Goal: Task Accomplishment & Management: Complete application form

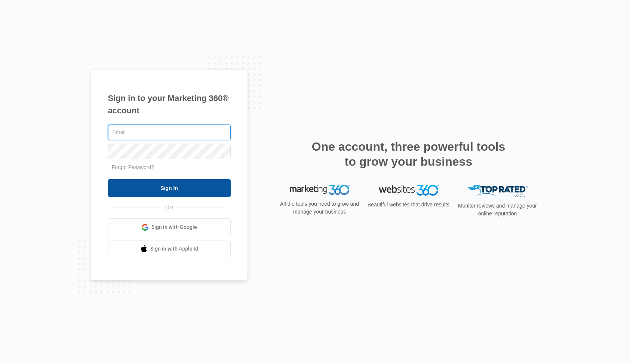
type input "[EMAIL_ADDRESS][DOMAIN_NAME]"
click at [163, 190] on input "Sign In" at bounding box center [169, 188] width 123 height 18
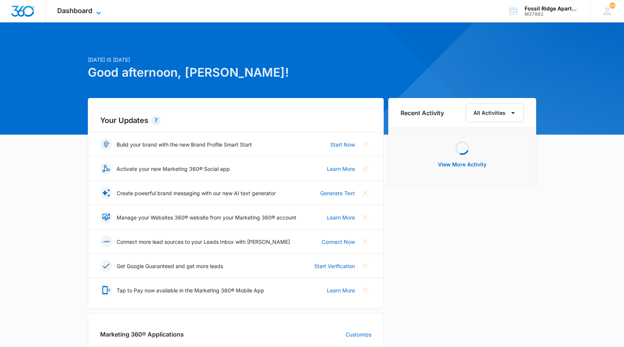
click at [67, 11] on span "Dashboard" at bounding box center [74, 11] width 35 height 8
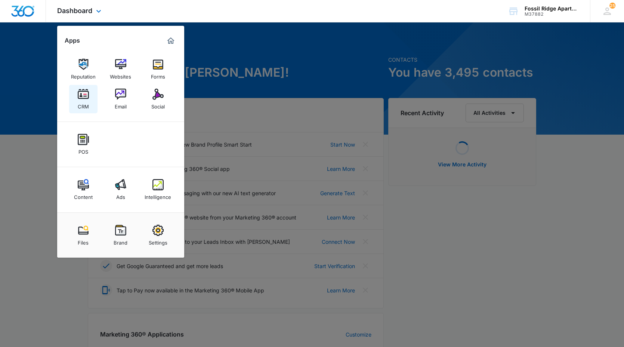
click at [86, 95] on img at bounding box center [83, 94] width 11 height 11
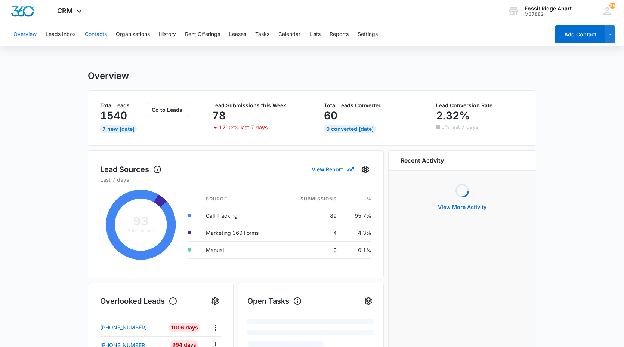
click at [91, 34] on button "Contacts" at bounding box center [96, 34] width 22 height 24
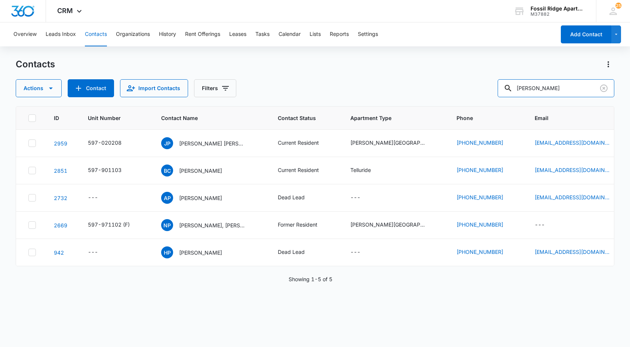
drag, startPoint x: 549, startPoint y: 87, endPoint x: 428, endPoint y: 71, distance: 121.9
click at [432, 72] on div "Contacts Actions Contact Import Contacts Filters [PERSON_NAME]" at bounding box center [315, 77] width 598 height 39
click at [354, 65] on div "Contacts" at bounding box center [315, 64] width 598 height 12
drag, startPoint x: 558, startPoint y: 84, endPoint x: 356, endPoint y: 80, distance: 201.4
click at [516, 79] on div "[PERSON_NAME]" at bounding box center [555, 88] width 117 height 18
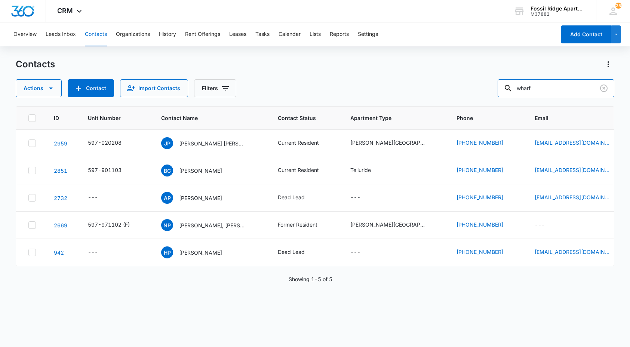
type input "wharf"
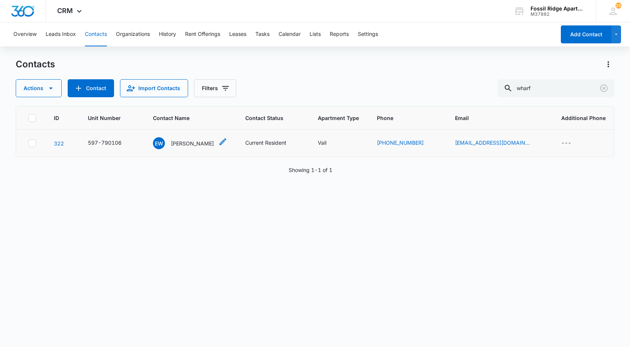
click at [188, 137] on div "EW [PERSON_NAME]" at bounding box center [183, 143] width 61 height 12
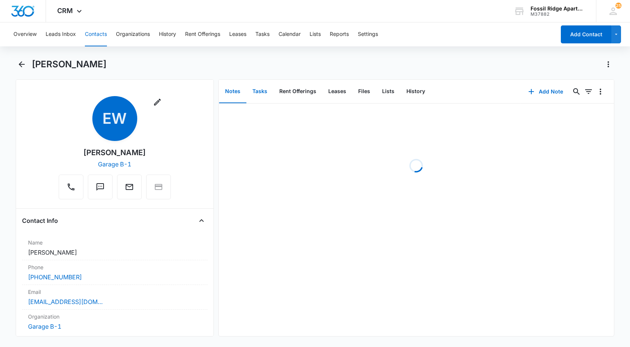
click at [267, 97] on button "Tasks" at bounding box center [259, 91] width 27 height 23
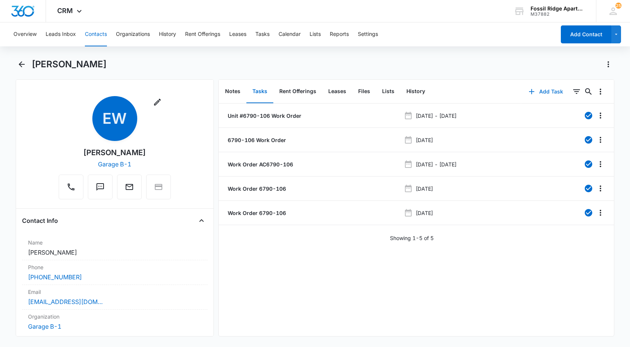
click at [553, 93] on button "Add Task" at bounding box center [545, 92] width 49 height 18
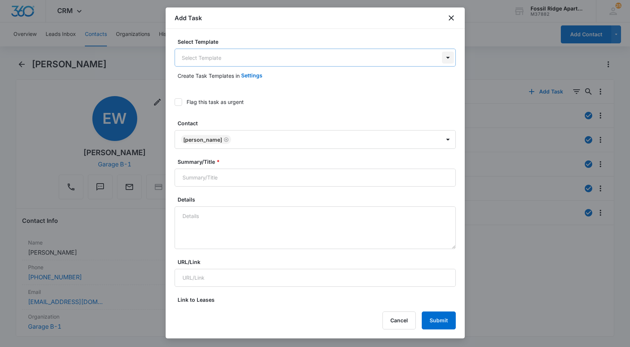
click at [441, 56] on body "CRM Apps Reputation Websites Forms CRM Email Social POS Content Ads Intelligenc…" at bounding box center [315, 173] width 630 height 347
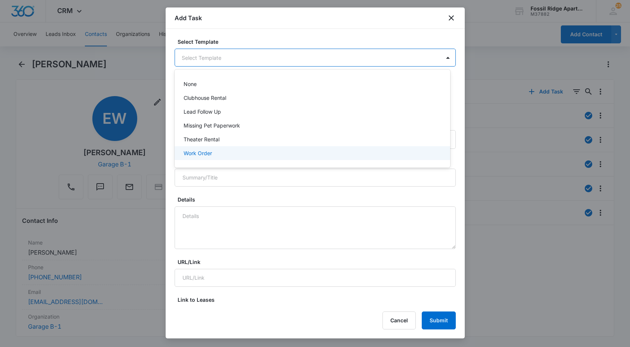
click at [374, 152] on div "Work Order" at bounding box center [311, 153] width 256 height 8
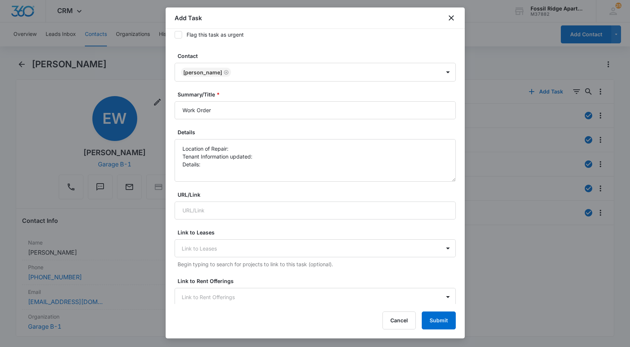
scroll to position [75, 0]
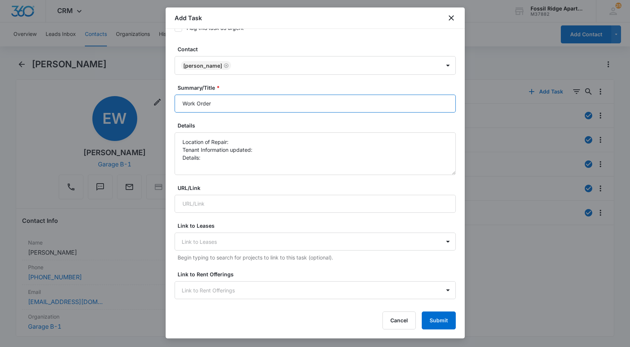
click at [180, 105] on input "Work Order" at bounding box center [315, 104] width 281 height 18
type input "6790-106 - Work Order"
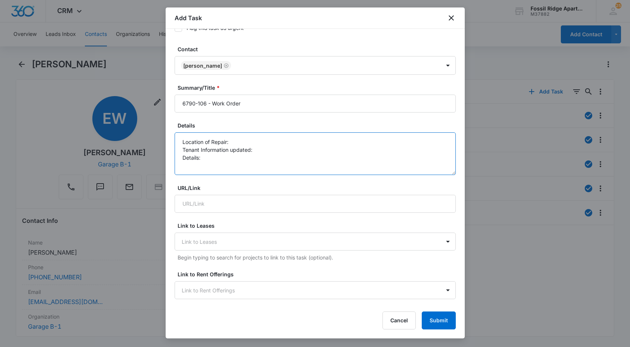
click at [256, 142] on textarea "Location of Repair: Tenant Information updated: Details:" at bounding box center [315, 153] width 281 height 43
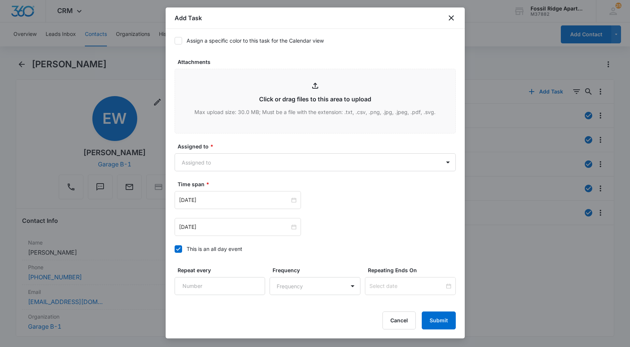
scroll to position [374, 0]
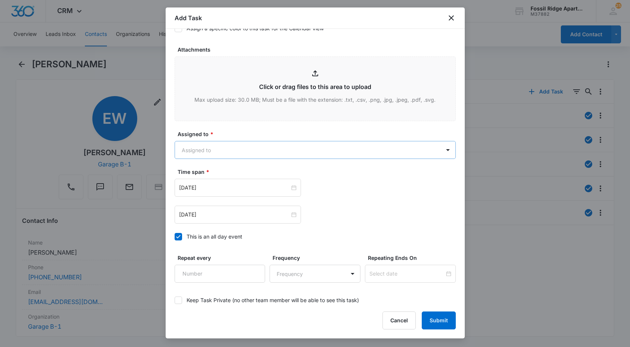
type textarea "Location of Repair: Washing Machine Tenant Information updated: Yes Details: Th…"
click at [291, 147] on body "CRM Apps Reputation Websites Forms CRM Email Social POS Content Ads Intelligenc…" at bounding box center [315, 173] width 630 height 347
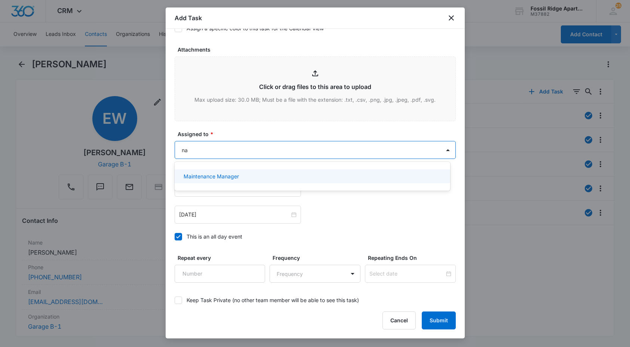
type input "n"
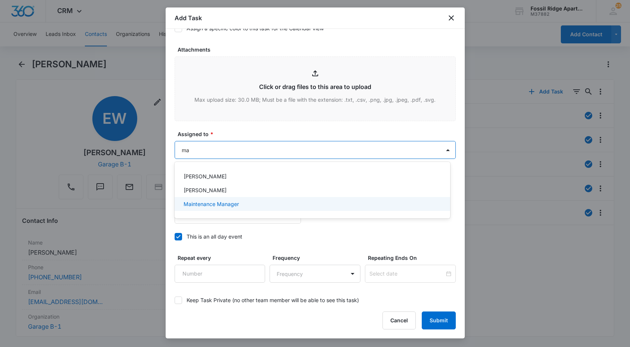
type input "m"
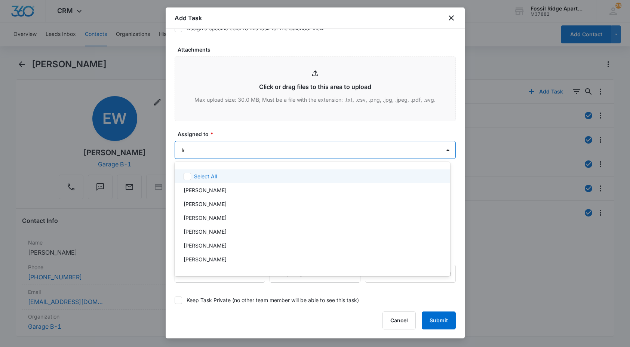
type input "[PERSON_NAME]"
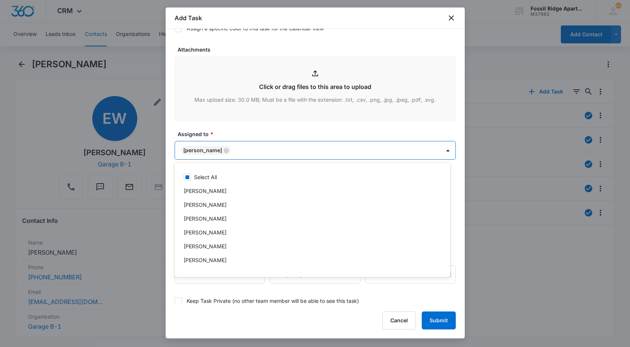
click at [348, 124] on div at bounding box center [315, 173] width 630 height 347
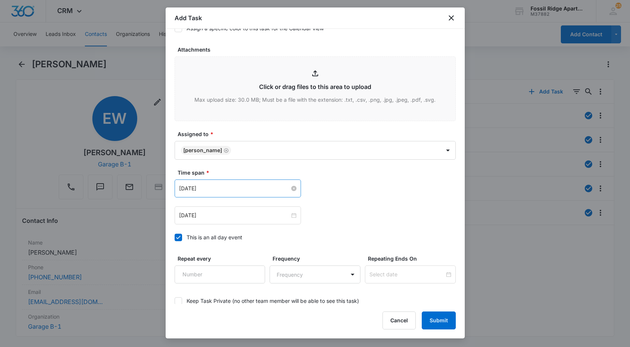
click at [229, 185] on input "[DATE]" at bounding box center [234, 188] width 111 height 8
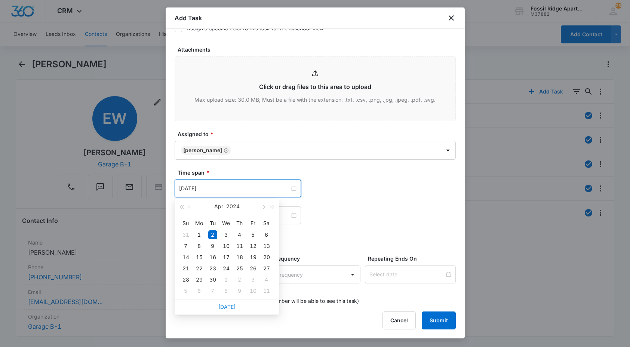
click at [232, 305] on link "[DATE]" at bounding box center [226, 306] width 17 height 6
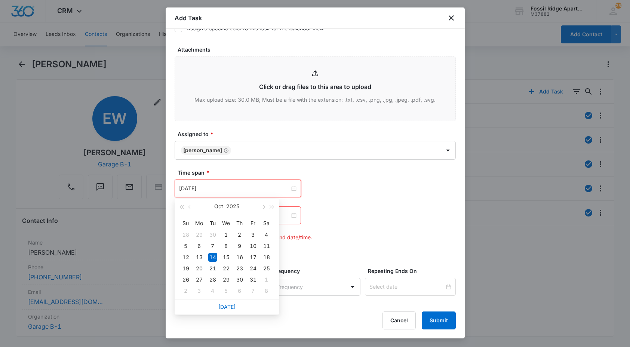
type input "[DATE]"
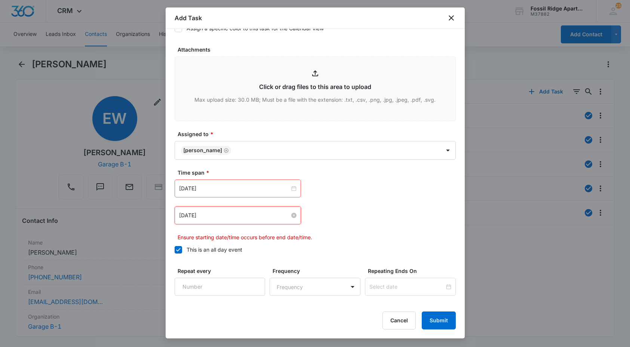
click at [237, 219] on input "[DATE]" at bounding box center [234, 215] width 111 height 8
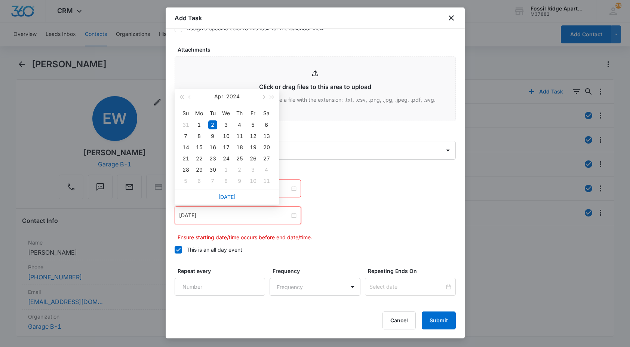
click at [226, 200] on div "[DATE]" at bounding box center [227, 196] width 105 height 15
click at [227, 198] on link "[DATE]" at bounding box center [226, 197] width 17 height 6
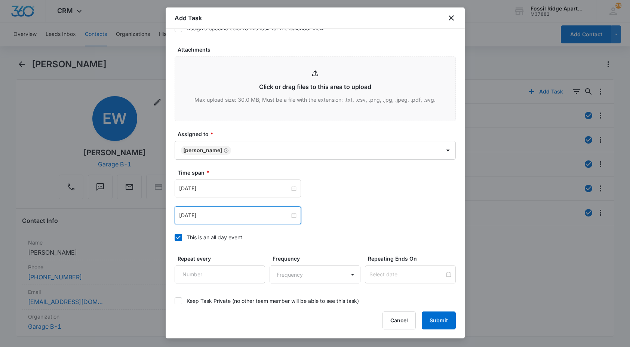
click at [221, 220] on div "[DATE]" at bounding box center [238, 215] width 126 height 18
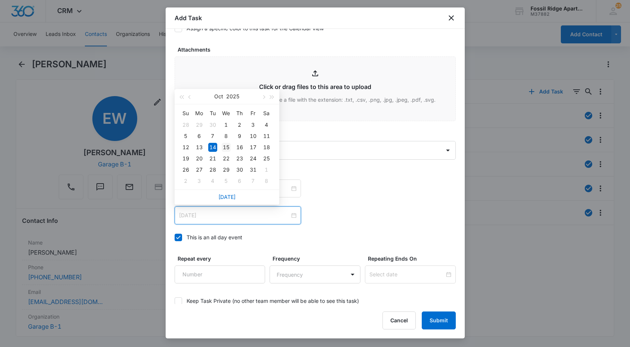
type input "[DATE]"
click at [226, 148] on div "15" at bounding box center [226, 147] width 9 height 9
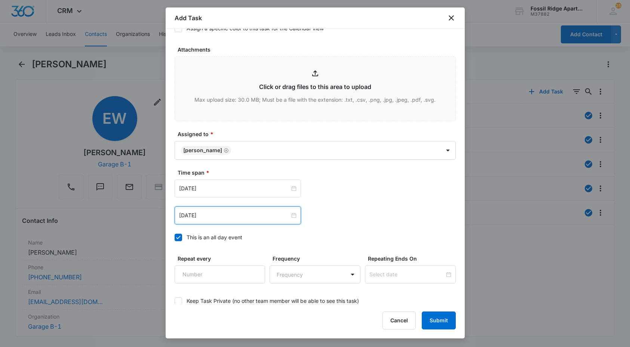
click at [324, 183] on div "[DATE] [DATE] Su Mo Tu We Th Fr Sa 28 29 30 1 2 3 4 5 6 7 8 9 10 11 12 13 14 15…" at bounding box center [315, 188] width 281 height 18
click at [443, 328] on button "Submit" at bounding box center [439, 320] width 34 height 18
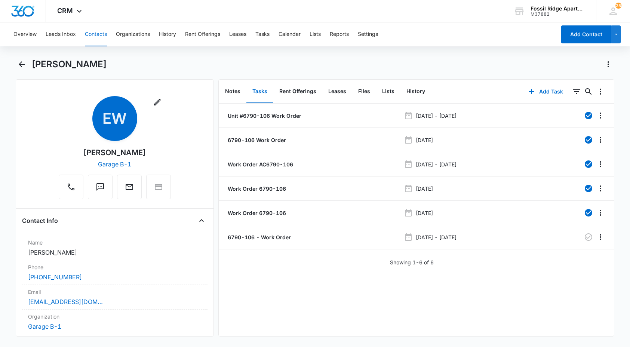
click at [101, 36] on button "Contacts" at bounding box center [96, 34] width 22 height 24
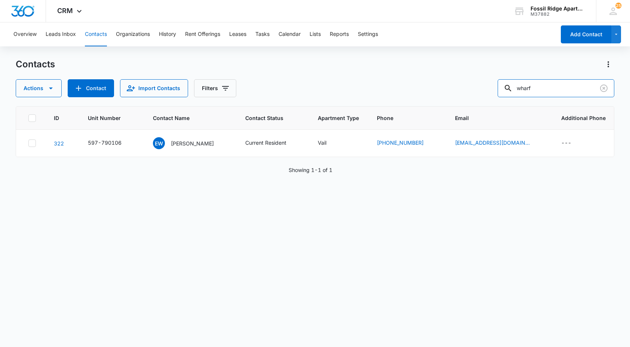
drag, startPoint x: 540, startPoint y: 93, endPoint x: 443, endPoint y: 75, distance: 98.4
click at [450, 78] on div "Contacts Actions Contact Import Contacts Filters wharf" at bounding box center [315, 77] width 598 height 39
type input "[PERSON_NAME]"
